Goal: Task Accomplishment & Management: Use online tool/utility

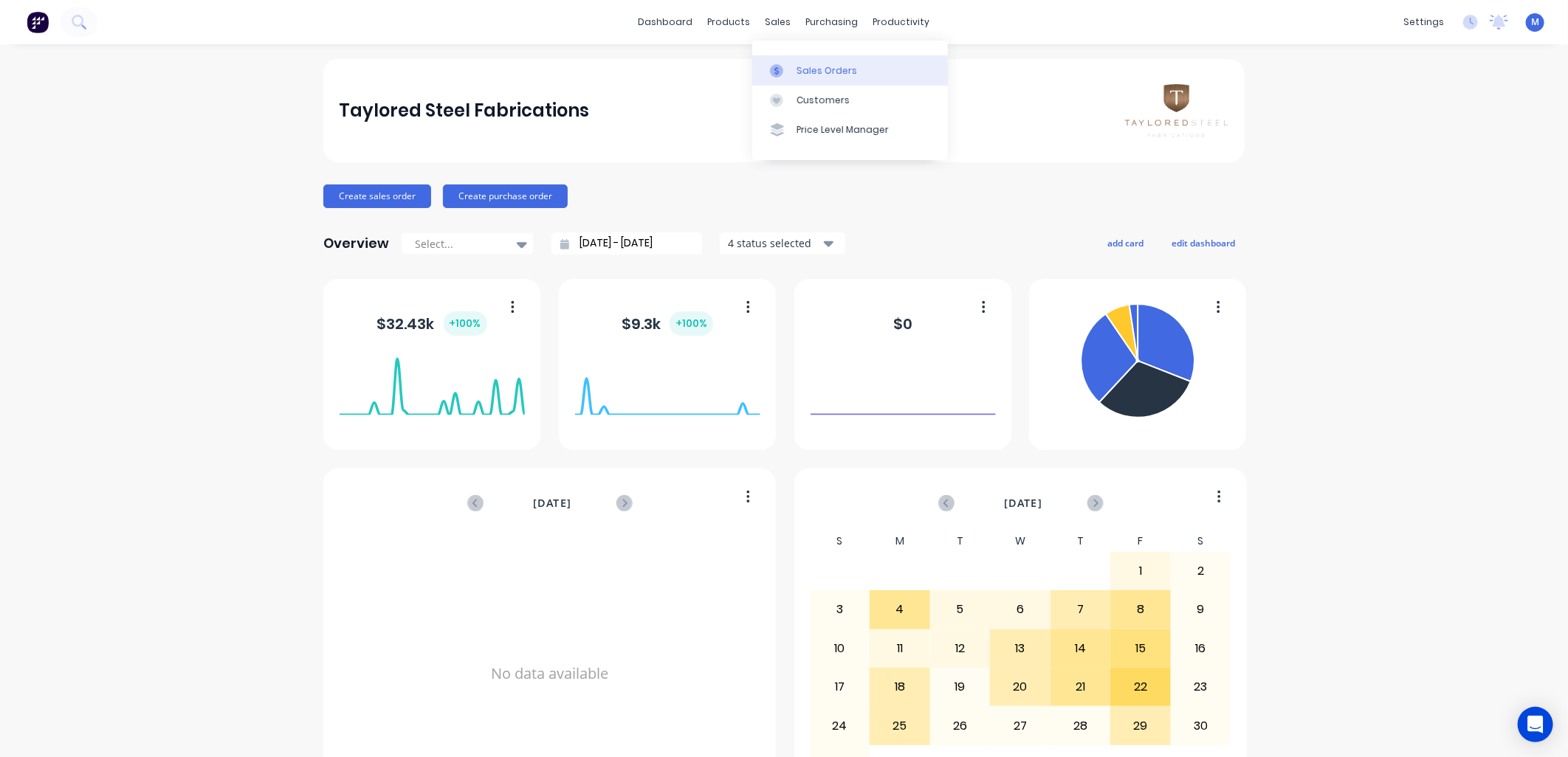
click at [788, 64] on div at bounding box center [782, 71] width 22 height 13
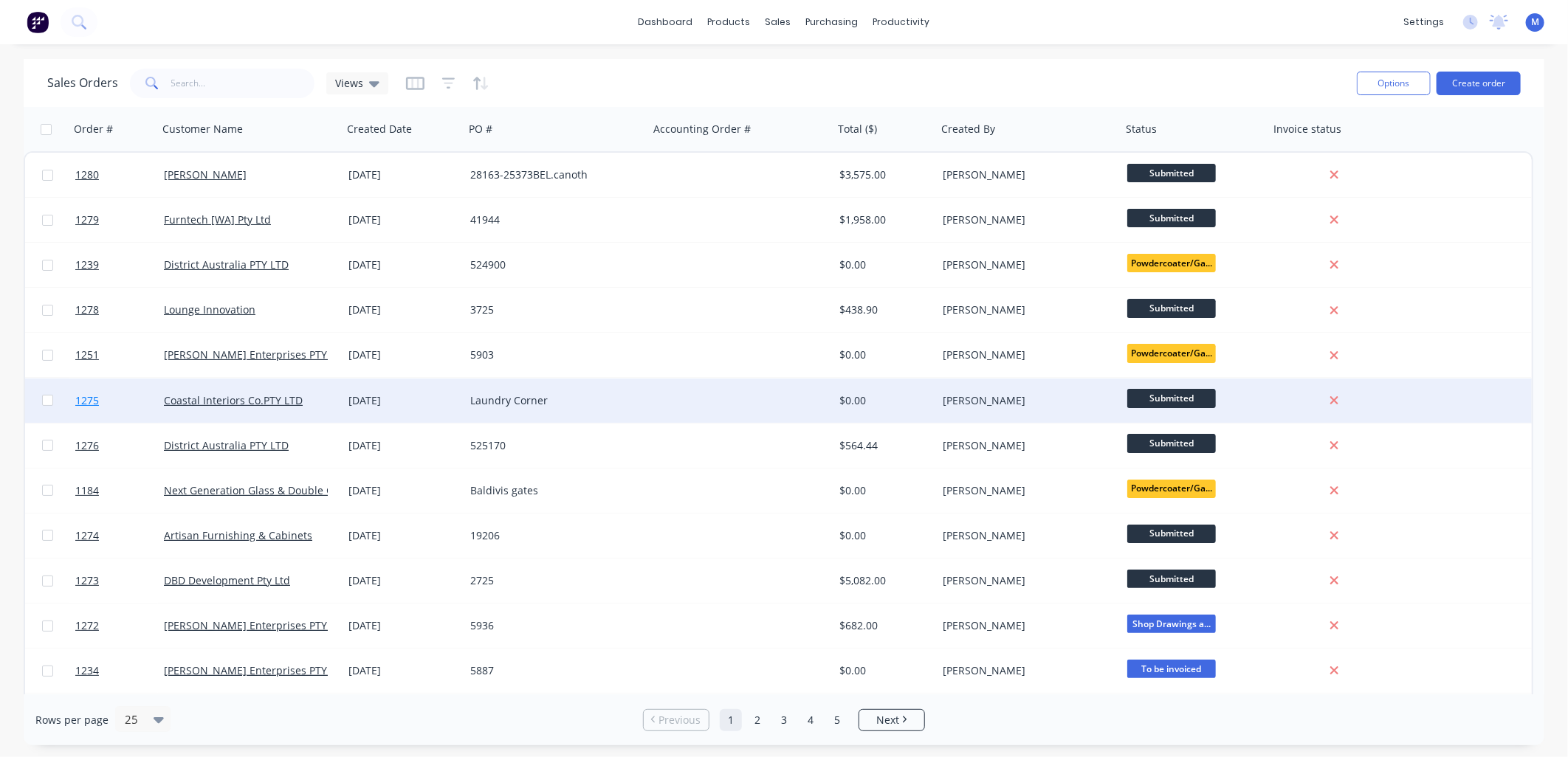
click at [87, 400] on span "1275" at bounding box center [87, 401] width 23 height 15
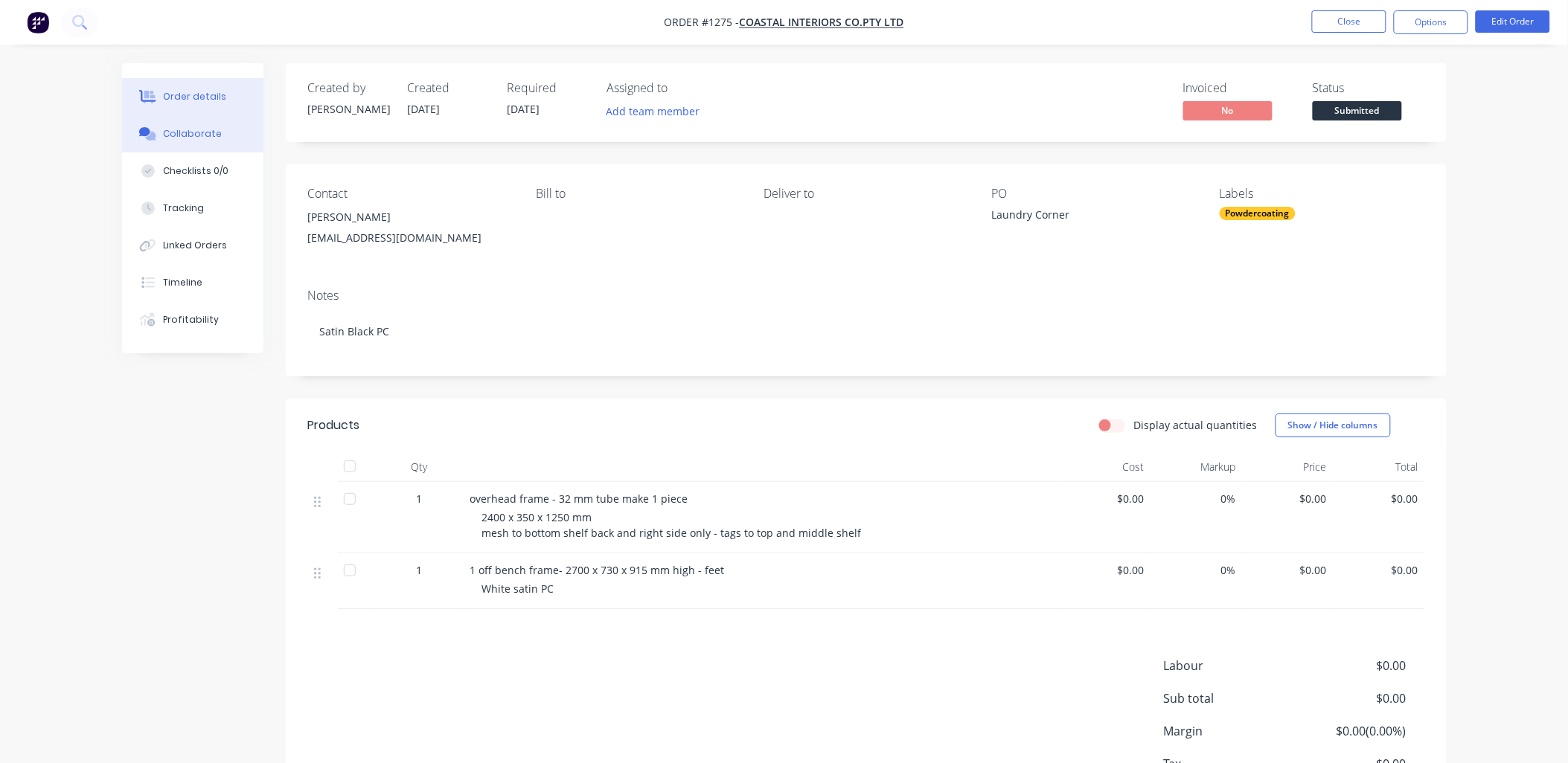
click at [209, 132] on div "Collaborate" at bounding box center [192, 134] width 59 height 13
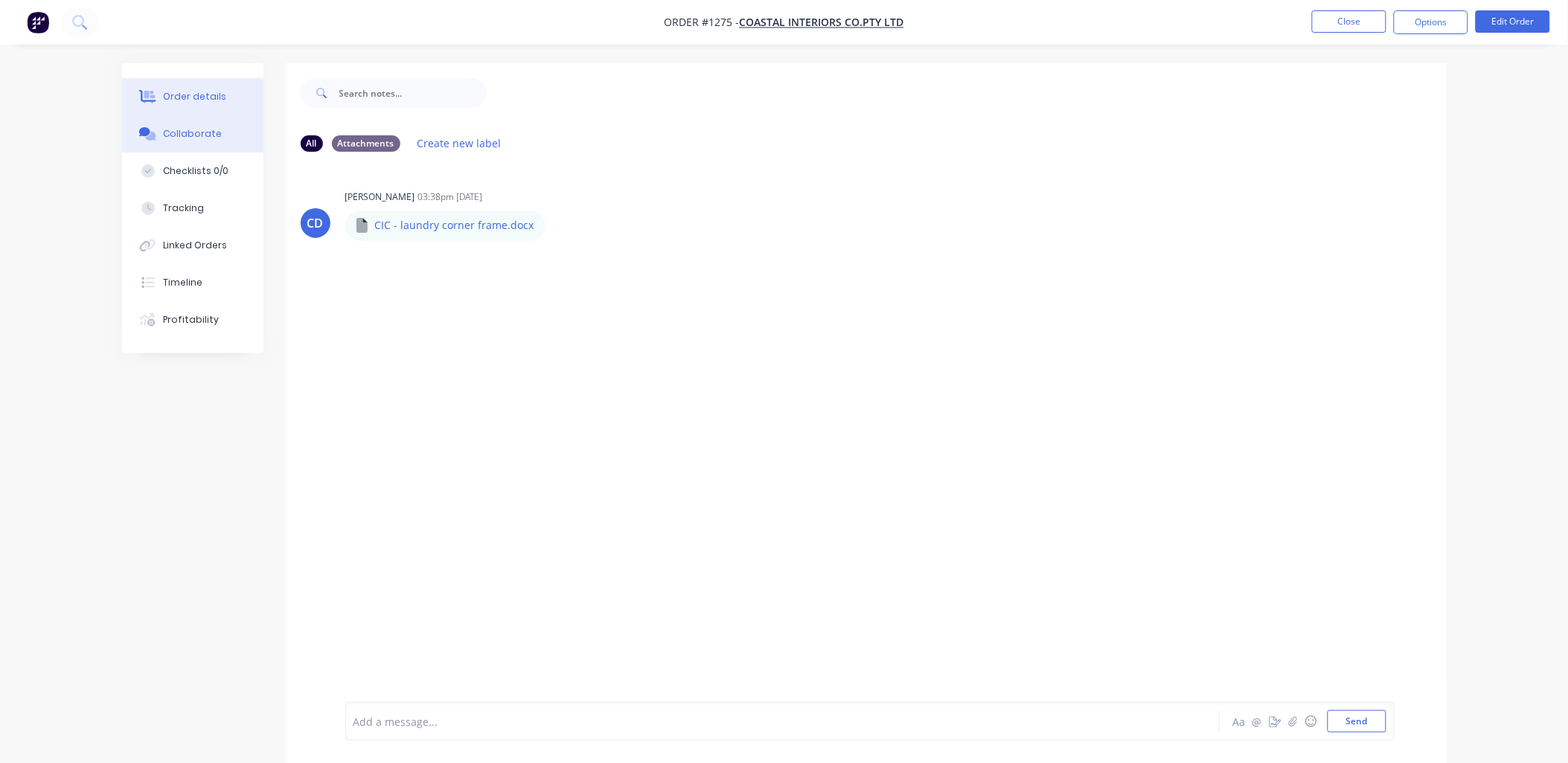
click at [208, 93] on div "Order details" at bounding box center [194, 97] width 63 height 13
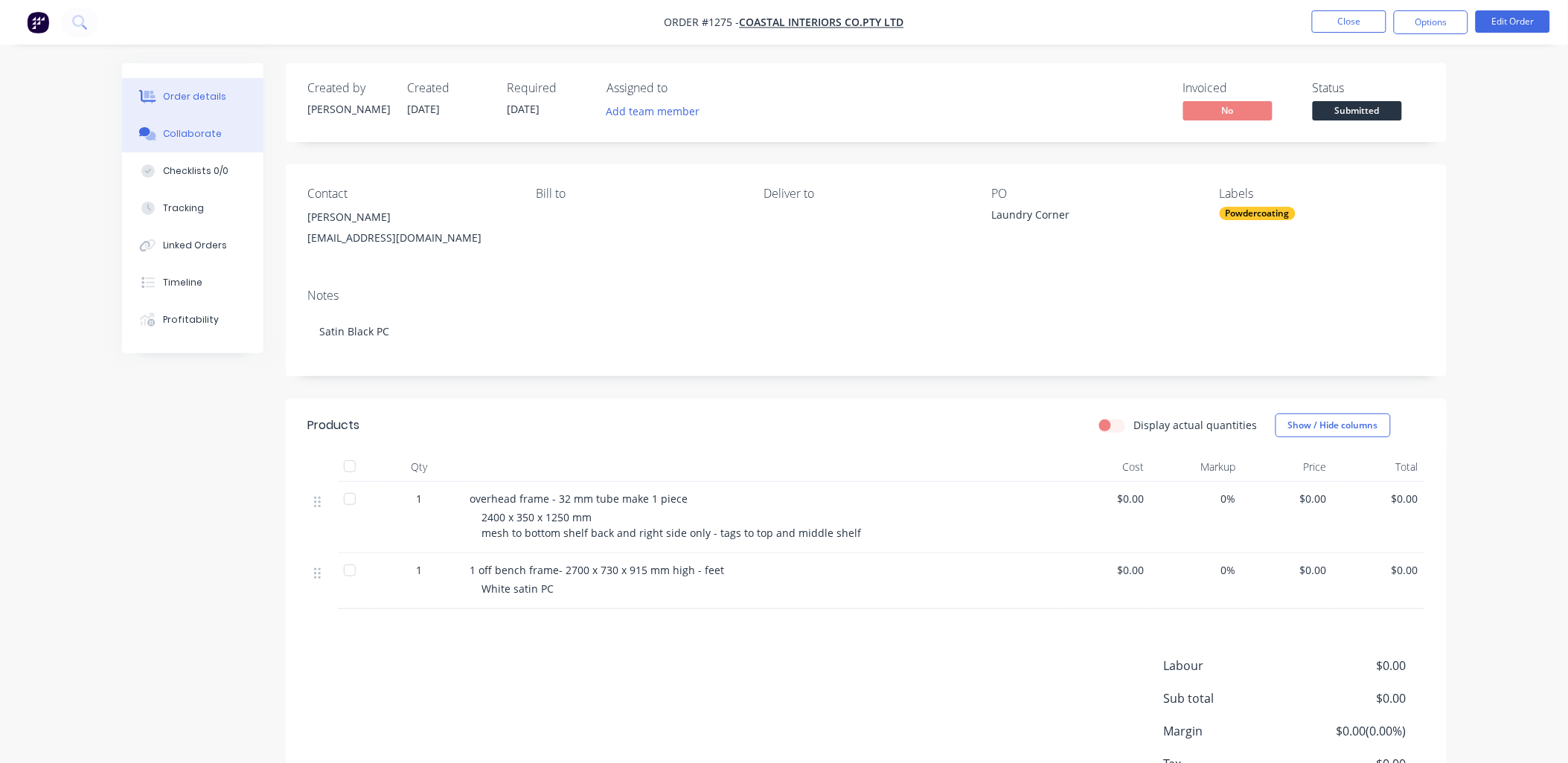
click at [173, 136] on div "Collaborate" at bounding box center [192, 134] width 59 height 13
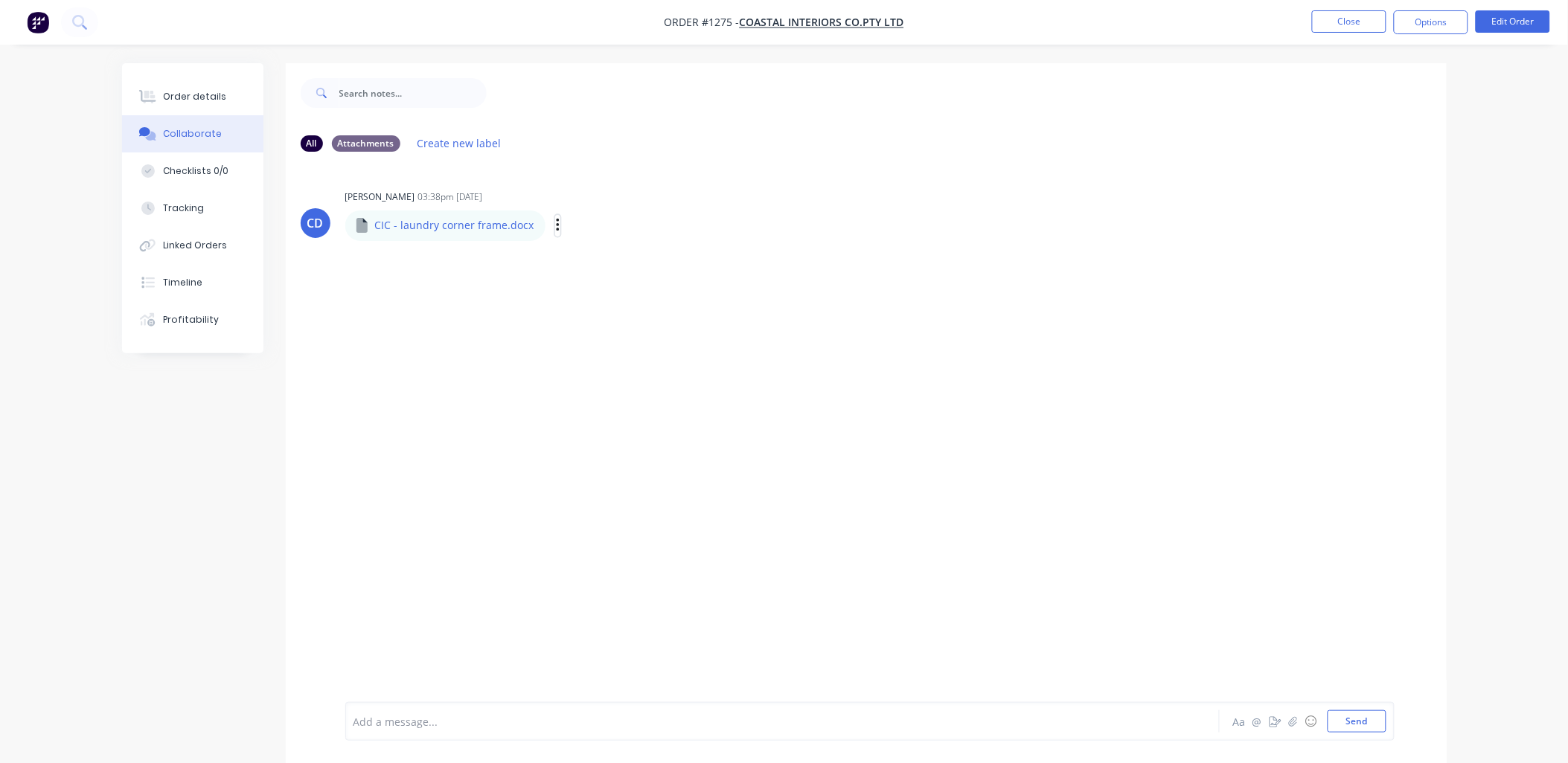
click at [555, 219] on button "button" at bounding box center [558, 225] width 6 height 22
click at [609, 262] on button "Download" at bounding box center [655, 265] width 168 height 34
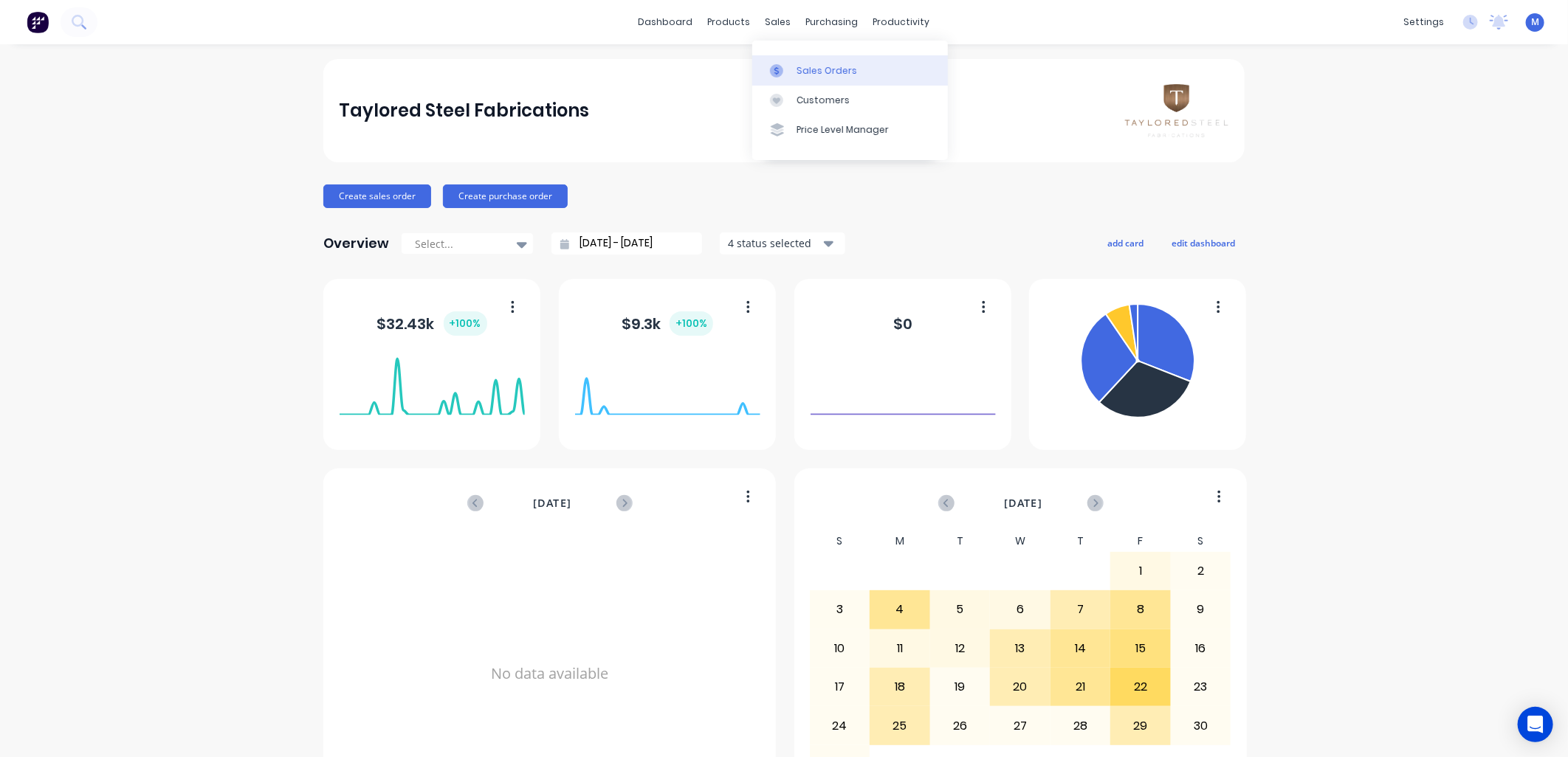
click at [793, 68] on link "Sales Orders" at bounding box center [851, 71] width 195 height 30
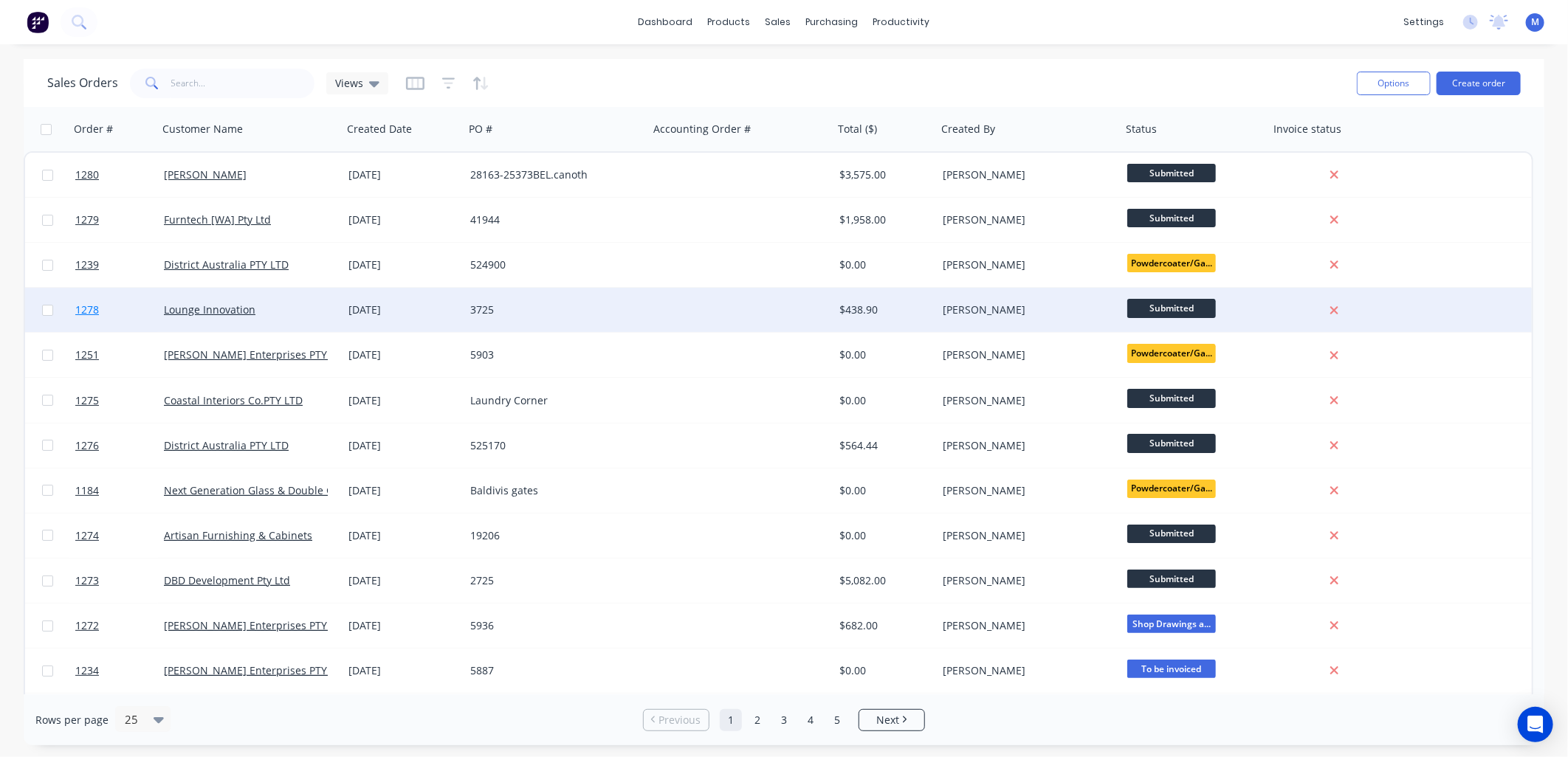
click at [86, 312] on span "1278" at bounding box center [87, 310] width 23 height 15
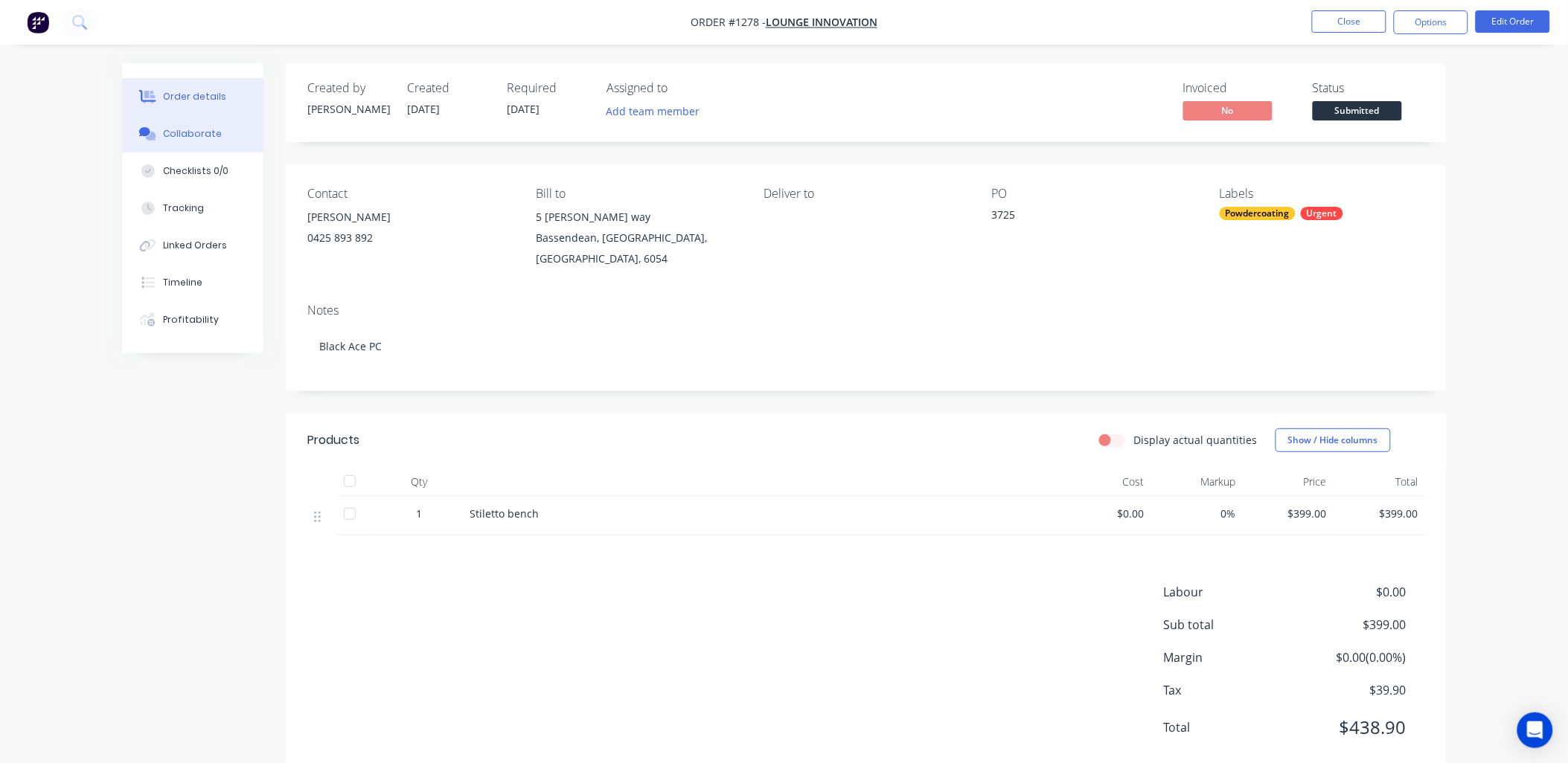
click at [210, 128] on div "Collaborate" at bounding box center [192, 134] width 59 height 13
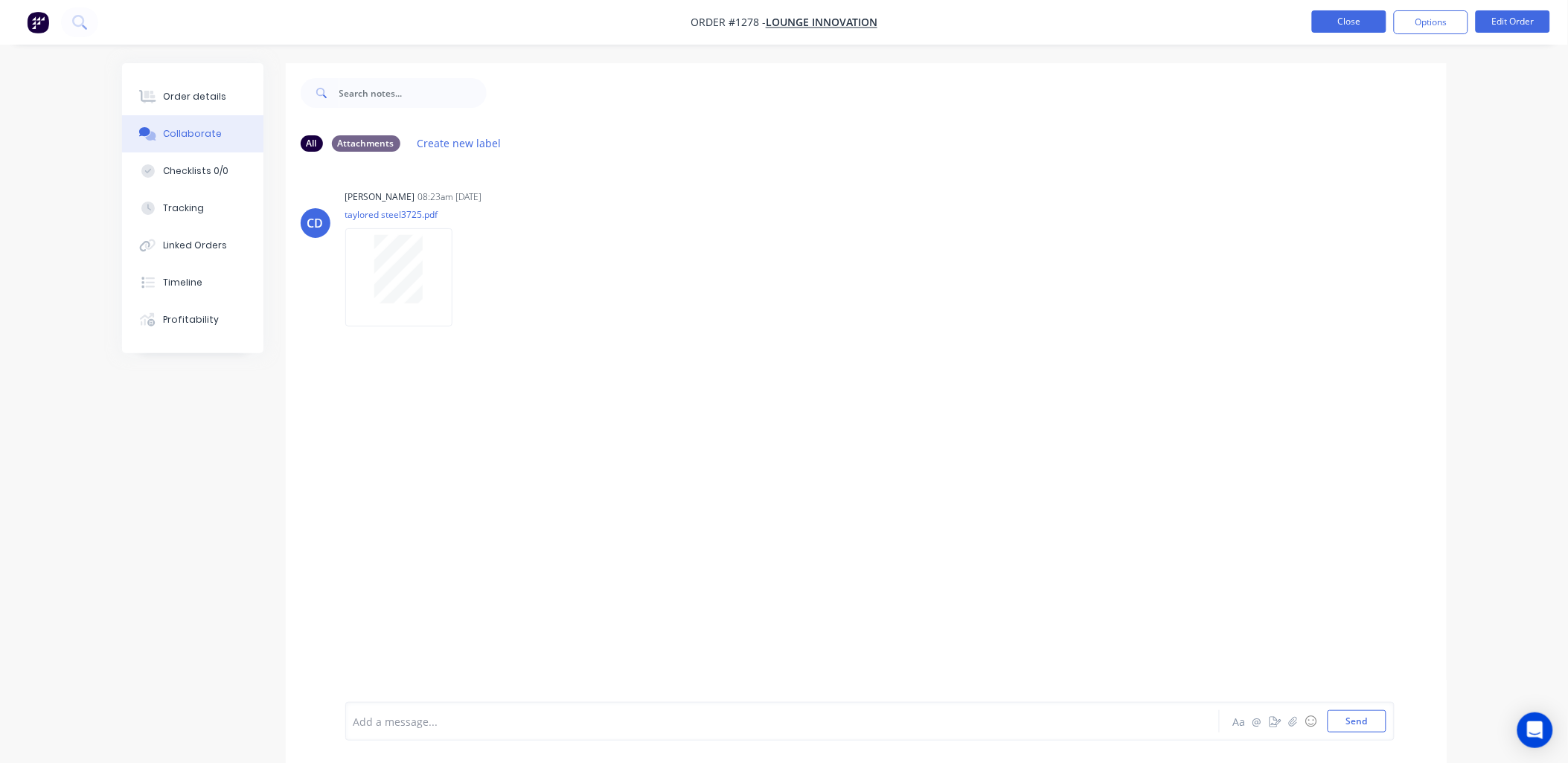
click at [1339, 26] on button "Close" at bounding box center [1349, 22] width 74 height 22
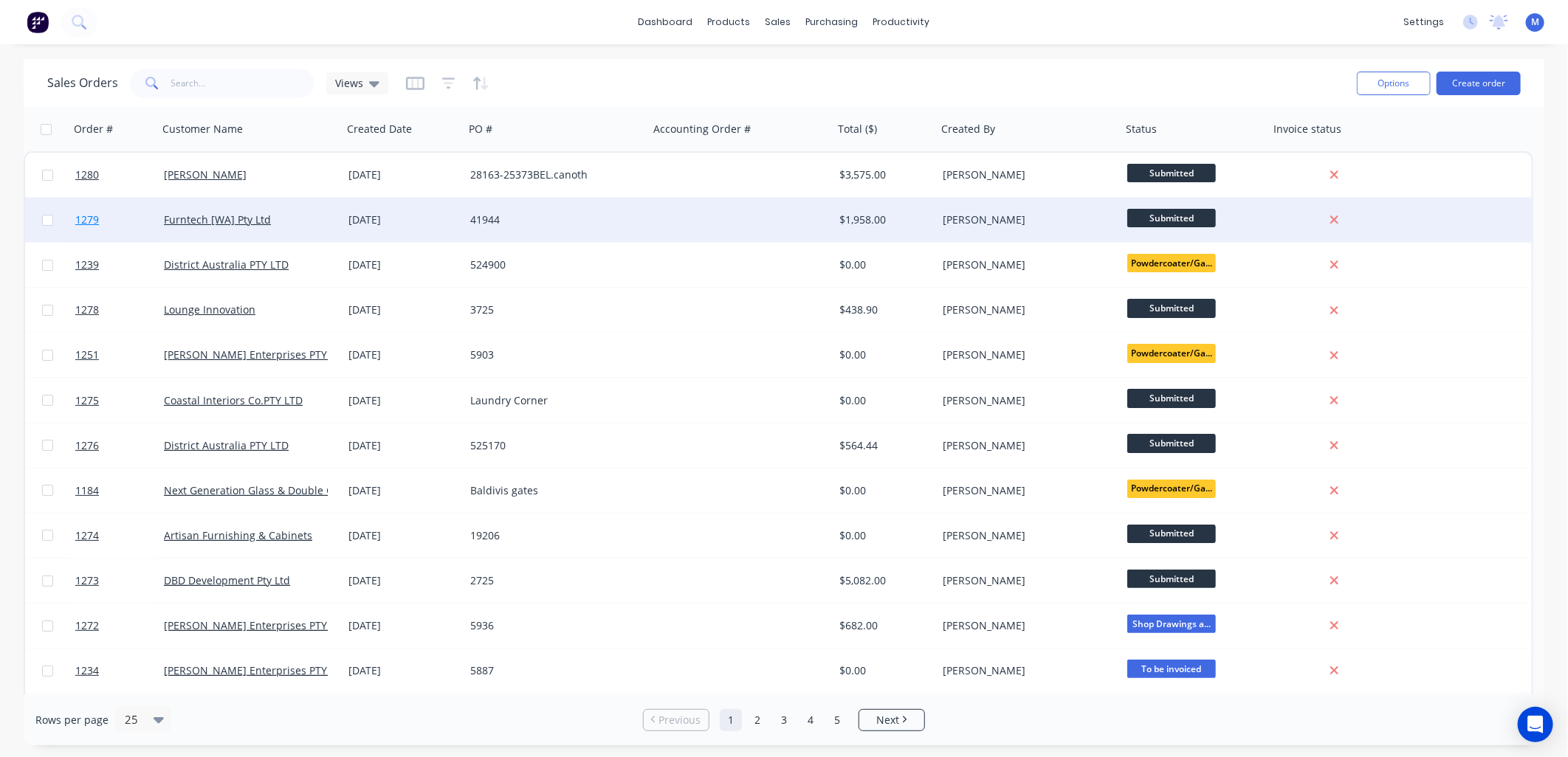
click at [77, 223] on span "1279" at bounding box center [87, 220] width 23 height 15
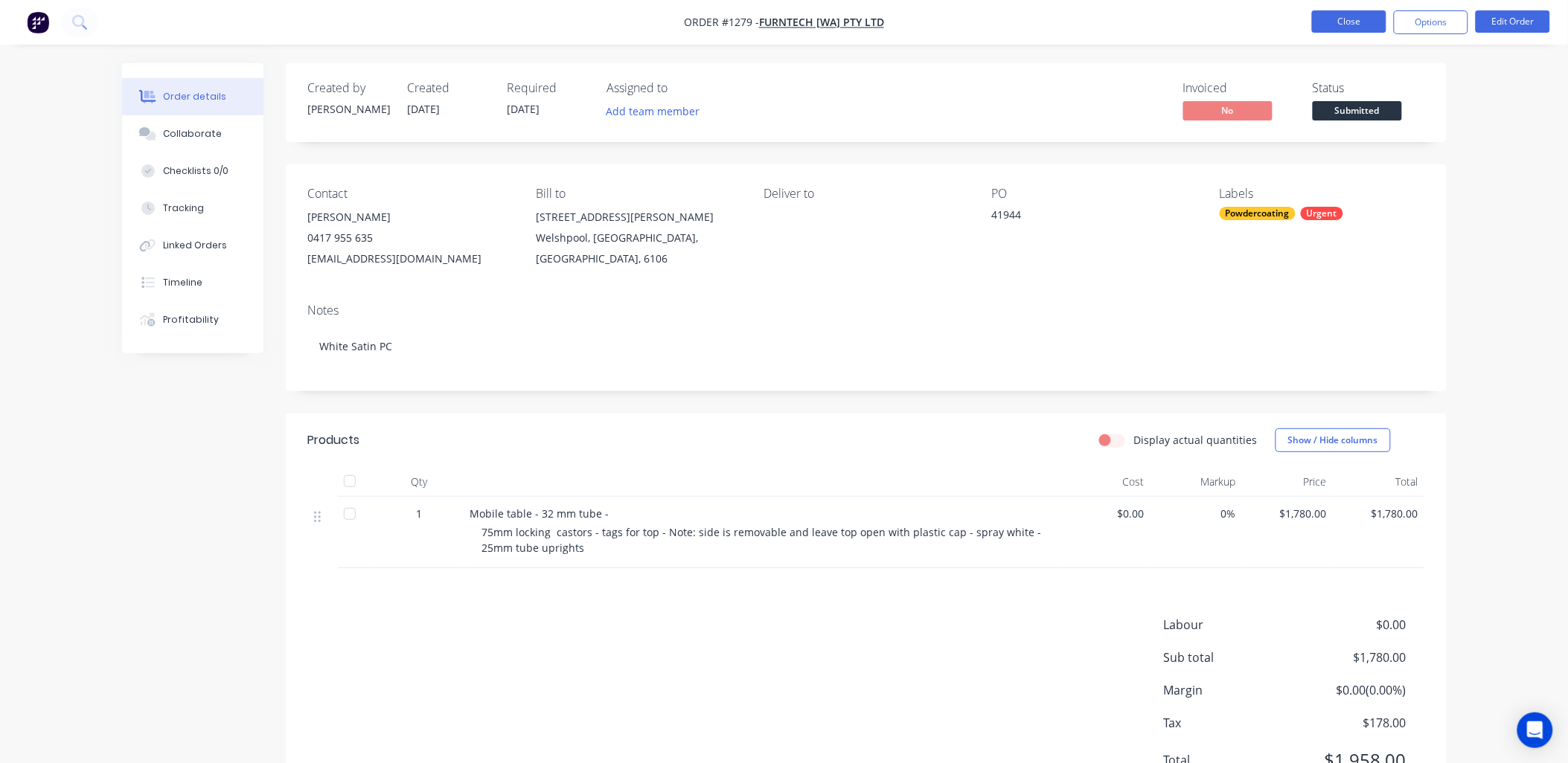
click at [1352, 23] on button "Close" at bounding box center [1349, 22] width 74 height 22
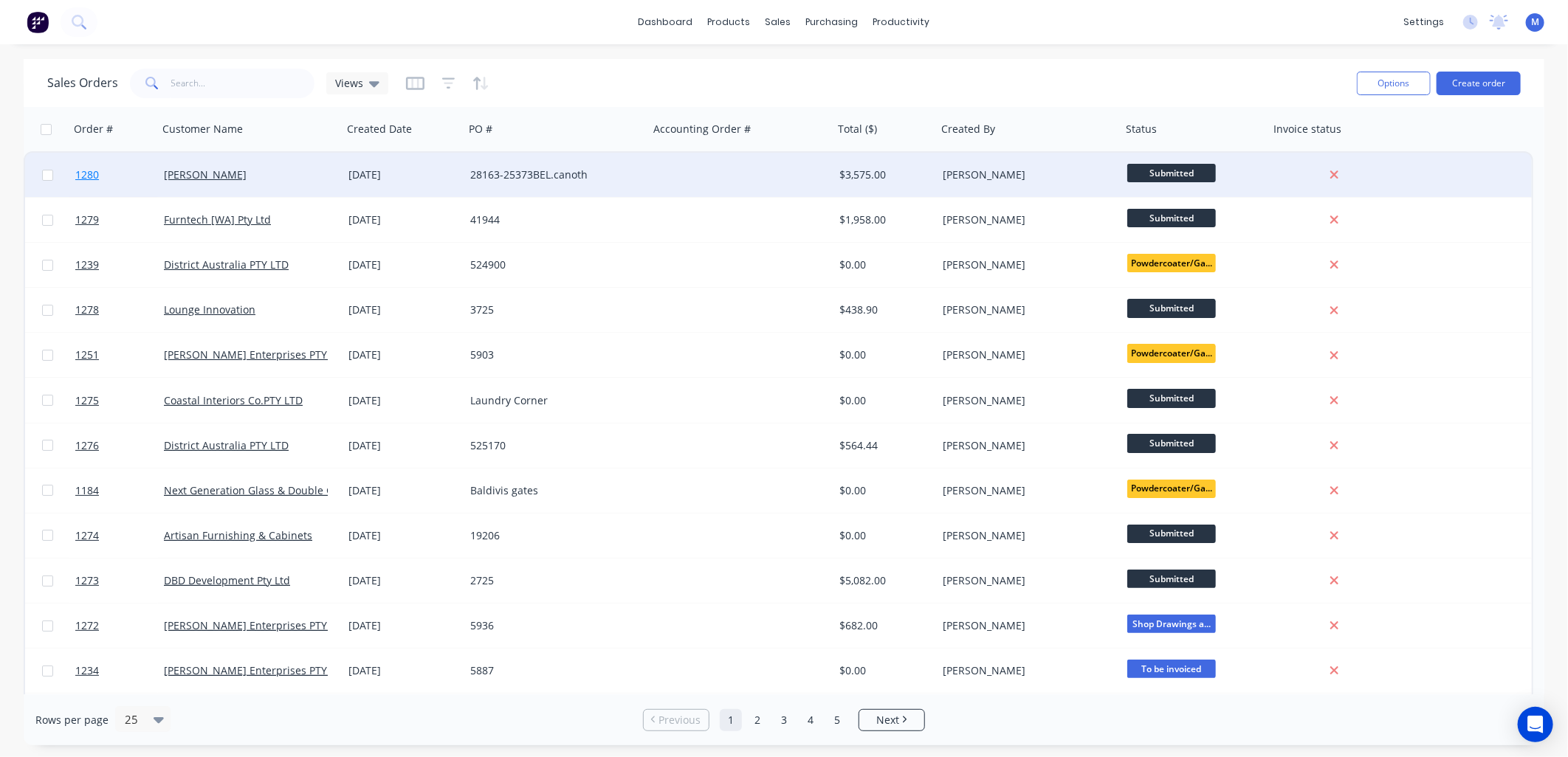
click at [79, 178] on span "1280" at bounding box center [87, 175] width 23 height 15
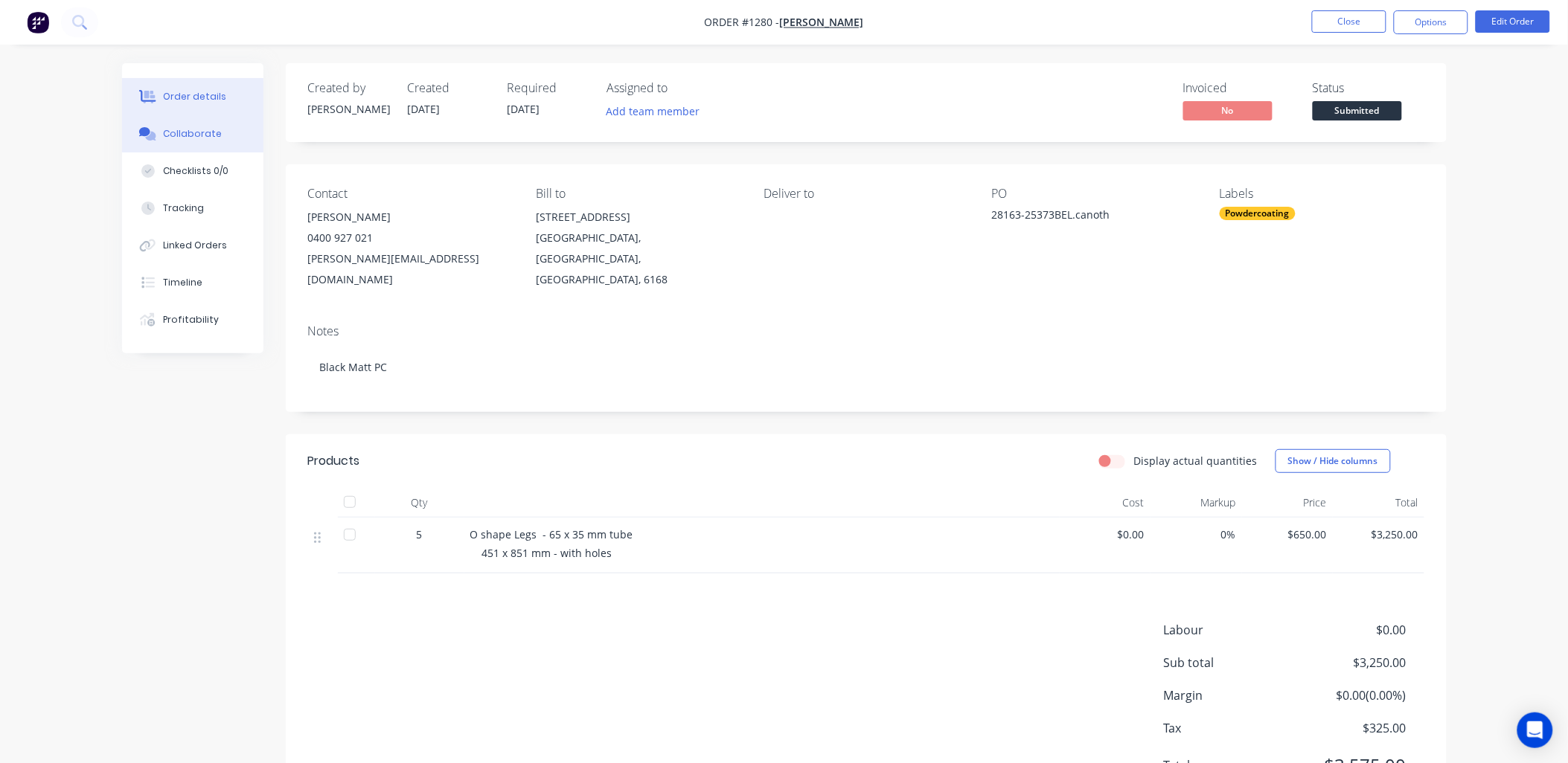
click at [199, 127] on div "Collaborate" at bounding box center [192, 134] width 59 height 13
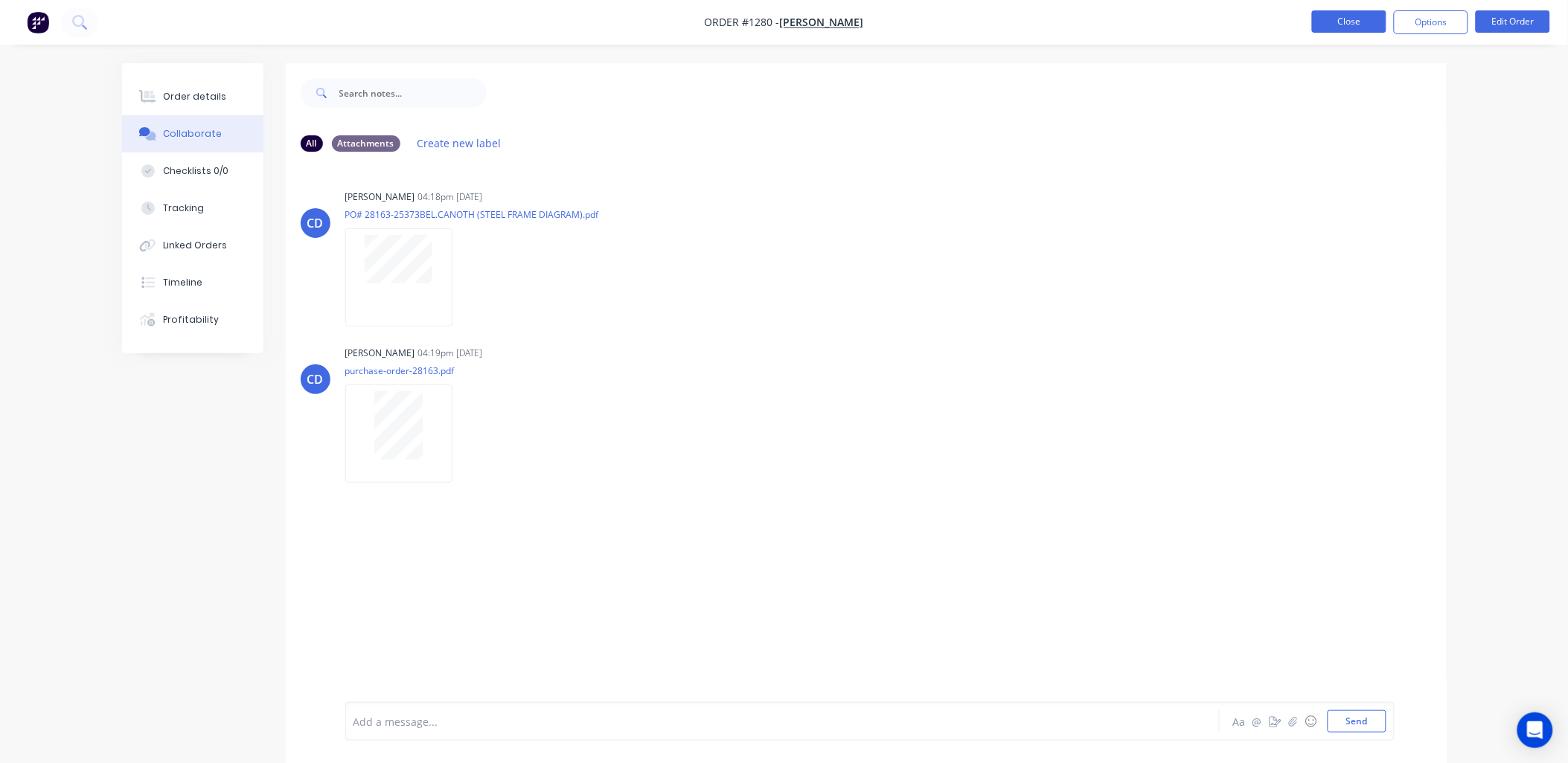
click at [1357, 26] on button "Close" at bounding box center [1349, 22] width 74 height 22
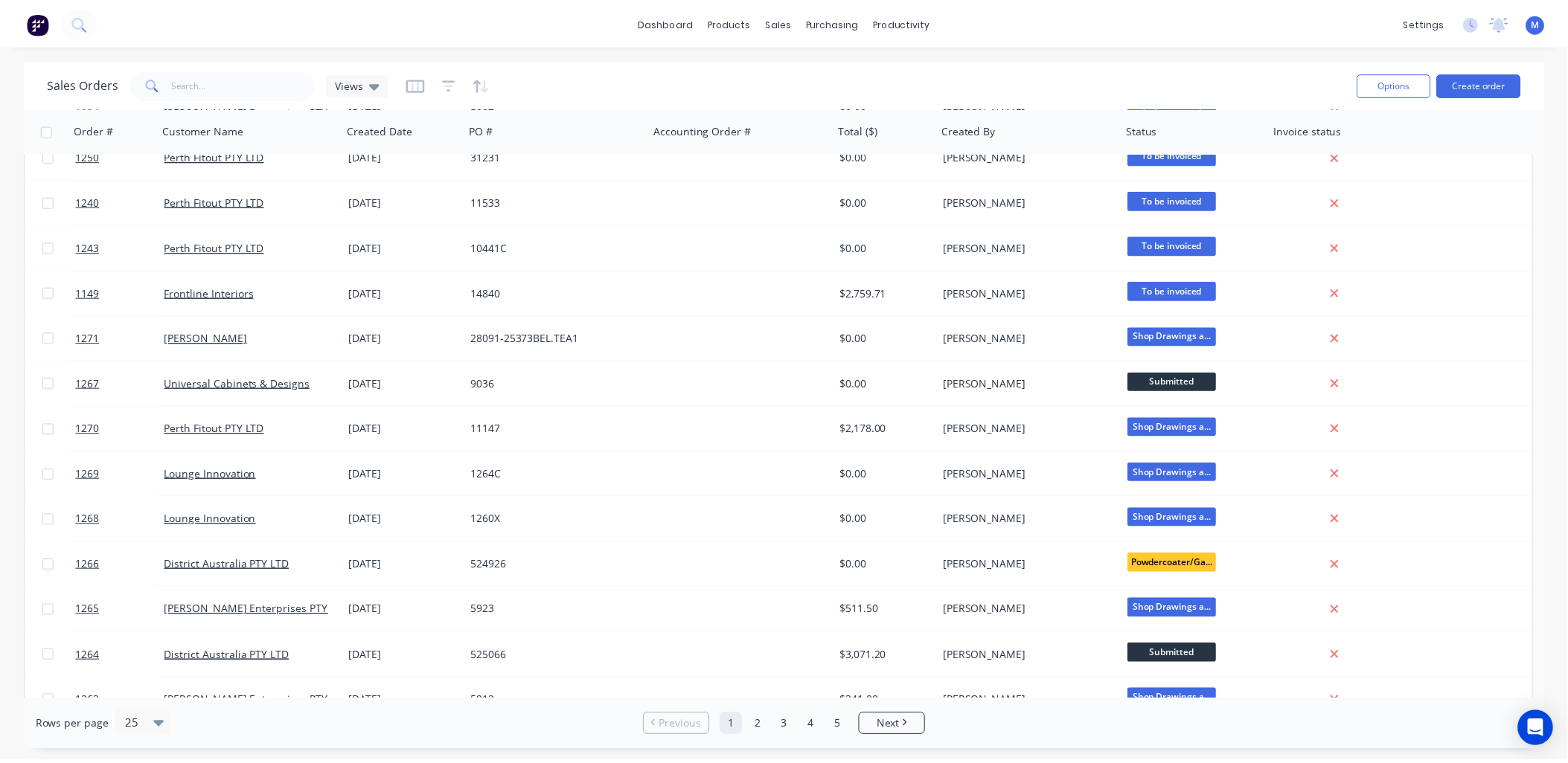
scroll to position [589, 0]
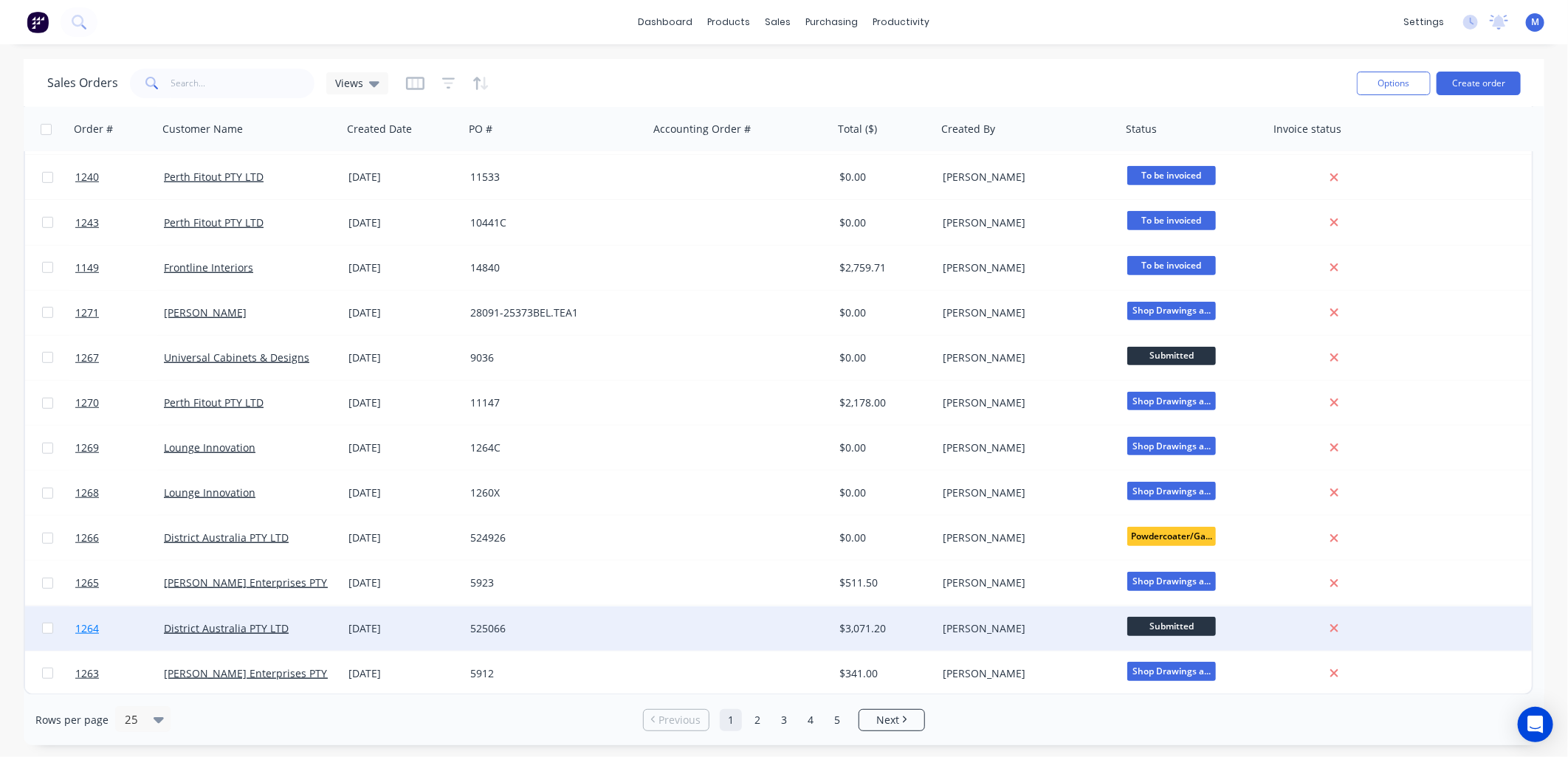
click at [91, 624] on span "1264" at bounding box center [87, 629] width 23 height 15
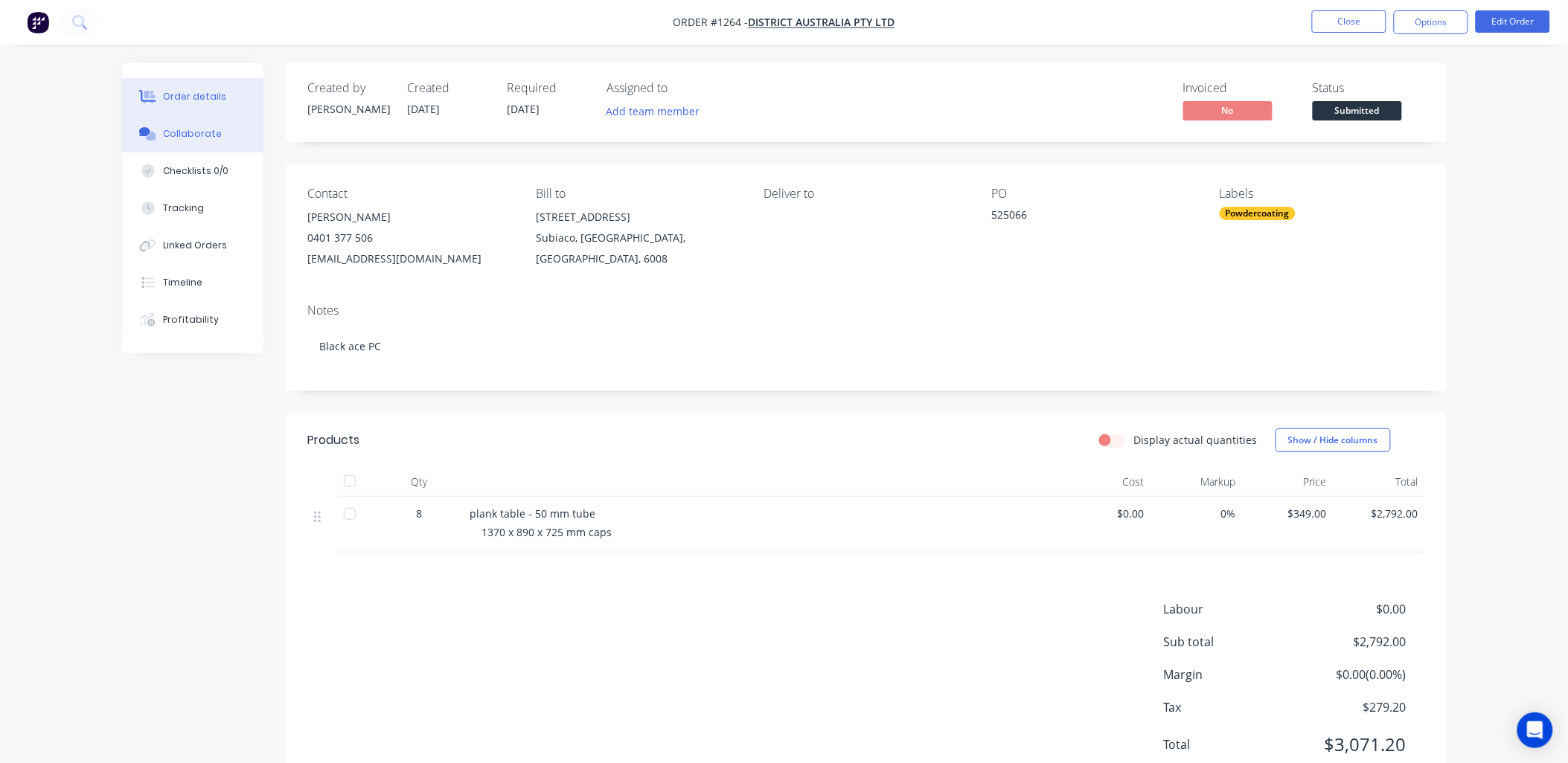
click at [198, 127] on div "Collaborate" at bounding box center [192, 134] width 59 height 13
